Goal: Check status: Check status

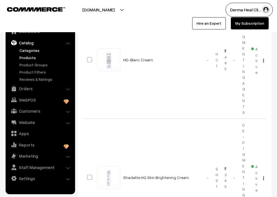
scroll to position [111, 0]
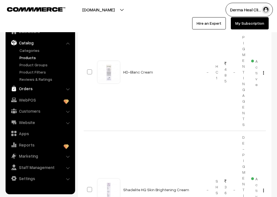
click at [38, 88] on link "Orders" at bounding box center [40, 89] width 66 height 10
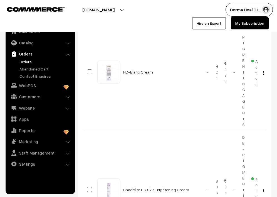
click at [31, 60] on link "Orders" at bounding box center [45, 62] width 55 height 6
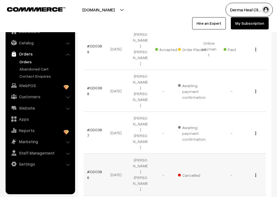
scroll to position [122, 0]
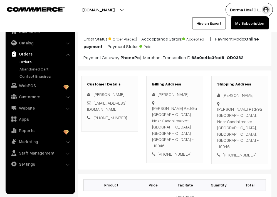
scroll to position [33, 0]
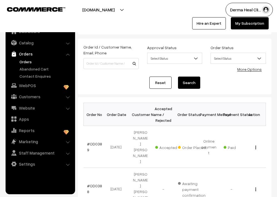
scroll to position [11, 0]
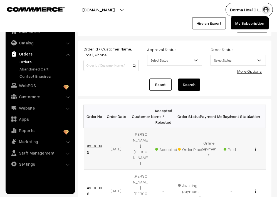
click at [94, 144] on link "#OD0389" at bounding box center [94, 149] width 15 height 11
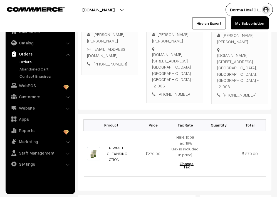
scroll to position [111, 0]
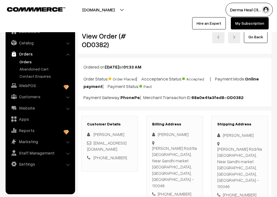
scroll to position [233, 0]
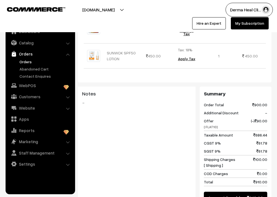
click at [182, 69] on div "Product Price Tax Rate Quantity Total GLYCODEX FACE WASH 450.00" at bounding box center [174, 32] width 193 height 102
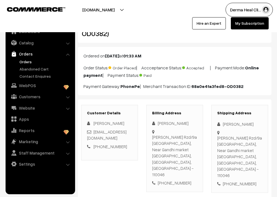
scroll to position [0, 0]
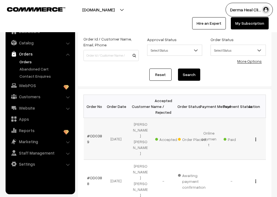
scroll to position [22, 0]
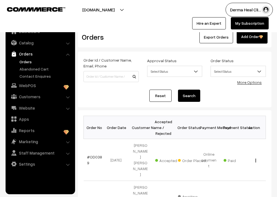
scroll to position [22, 0]
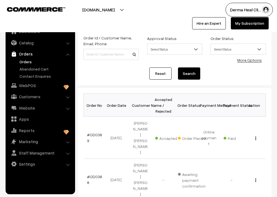
click at [137, 13] on div "[DOMAIN_NAME] Go to Website Create New Store" at bounding box center [67, 16] width 141 height 27
